Goal: Find specific page/section: Find specific page/section

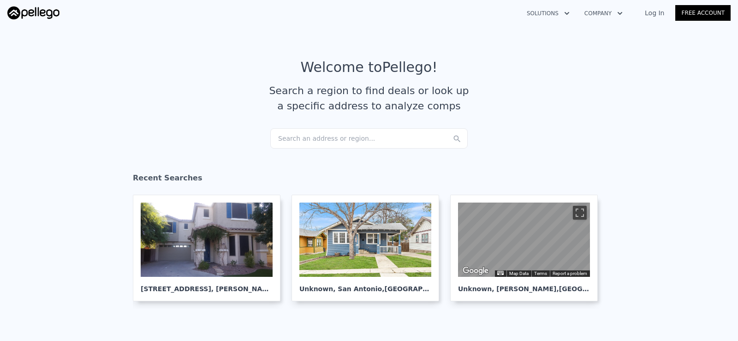
click at [371, 133] on div "Search an address or region..." at bounding box center [368, 138] width 197 height 20
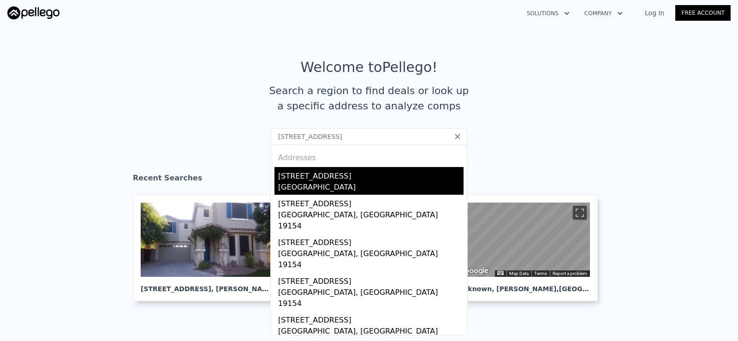
type input "[STREET_ADDRESS]"
click at [317, 186] on div "[GEOGRAPHIC_DATA]" at bounding box center [370, 188] width 185 height 13
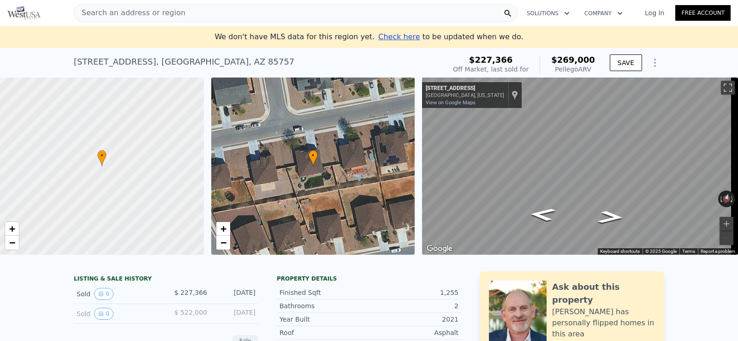
drag, startPoint x: 351, startPoint y: 244, endPoint x: 332, endPoint y: -18, distance: 263.0
click at [244, 19] on div "Search an address or region" at bounding box center [296, 13] width 444 height 18
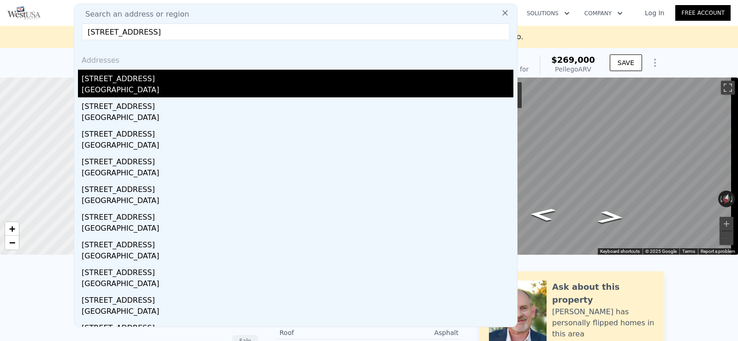
type input "[STREET_ADDRESS]"
click at [175, 89] on div "[GEOGRAPHIC_DATA]" at bounding box center [298, 90] width 432 height 13
